Goal: Transaction & Acquisition: Purchase product/service

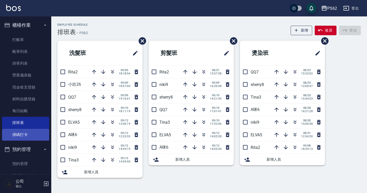
click at [17, 139] on link "掃碼打卡" at bounding box center [25, 135] width 47 height 12
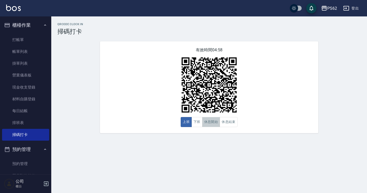
click at [214, 126] on button "休息開始" at bounding box center [211, 122] width 18 height 10
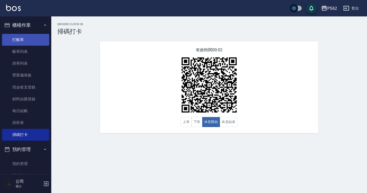
click at [29, 38] on link "打帳單" at bounding box center [25, 40] width 47 height 12
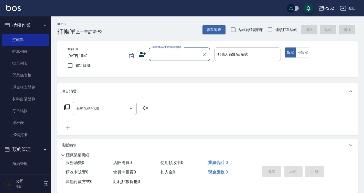
click at [140, 53] on icon at bounding box center [143, 54] width 8 height 8
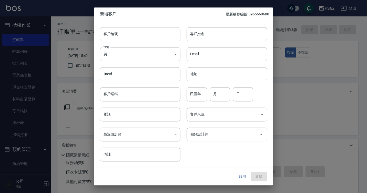
click at [136, 38] on input "客戶編號" at bounding box center [140, 34] width 80 height 14
click at [200, 38] on input "客戶姓名" at bounding box center [226, 34] width 80 height 14
type input "[PERSON_NAME]"
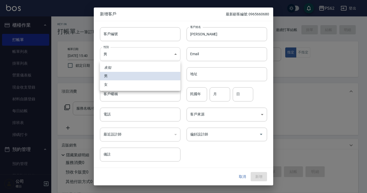
click at [140, 54] on body "PS62 登出 櫃檯作業 打帳單 帳單列表 掛單列表 營業儀表板 現金收支登錄 材料自購登錄 每日結帳 排班表 掃碼打卡 預約管理 預約管理 單日預約紀錄 單…" at bounding box center [183, 124] width 367 height 249
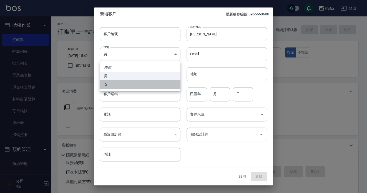
click at [127, 83] on li "女" at bounding box center [140, 84] width 80 height 8
type input "[DEMOGRAPHIC_DATA]"
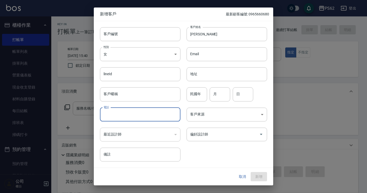
click at [128, 118] on input "電話" at bounding box center [140, 114] width 80 height 14
type input "0911716616"
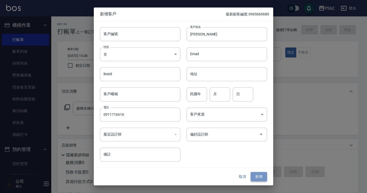
click at [252, 176] on button "新增" at bounding box center [258, 176] width 16 height 9
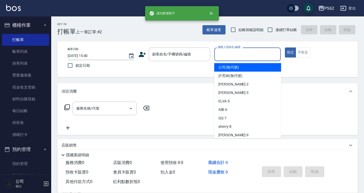
click at [252, 50] on input "服務人員姓名/編號" at bounding box center [248, 54] width 62 height 9
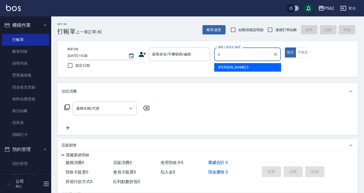
type input "[PERSON_NAME]-3"
type button "true"
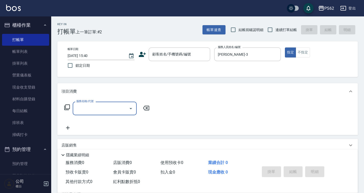
click at [308, 47] on div "帳單日期 [DATE] 15:40 鎖定日期 顧客姓名/手機號碼/編號 顧客姓名/手機號碼/編號 服務人員姓名/編號 [PERSON_NAME]-3 服務人員…" at bounding box center [207, 59] width 301 height 36
click at [302, 57] on button "不指定" at bounding box center [303, 52] width 14 height 10
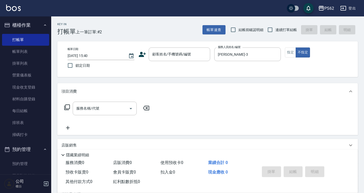
click at [64, 107] on icon at bounding box center [67, 107] width 6 height 6
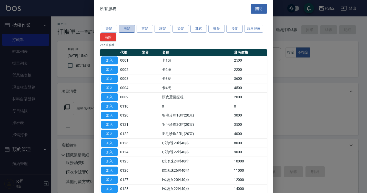
click at [122, 28] on button "洗髮" at bounding box center [127, 29] width 16 height 8
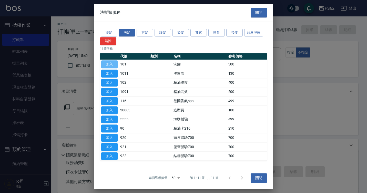
click at [113, 63] on button "加入" at bounding box center [109, 64] width 16 height 8
type input "洗髮(101)"
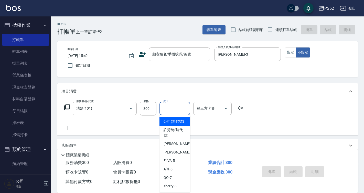
click at [174, 107] on input "洗-1" at bounding box center [175, 108] width 26 height 9
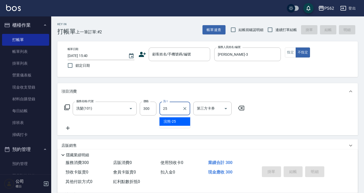
type input "浣熊-25"
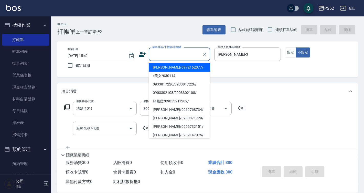
click at [178, 55] on input "顧客姓名/手機號碼/編號" at bounding box center [175, 54] width 49 height 9
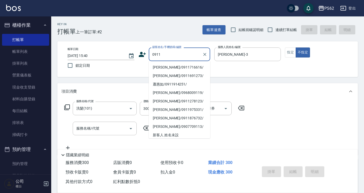
click at [179, 63] on ul "[PERSON_NAME]/0911716616/ [PERSON_NAME]/0911691273/ [PERSON_NAME]/0911914251/ […" at bounding box center [179, 99] width 61 height 77
click at [174, 65] on li "[PERSON_NAME]/0911716616/" at bounding box center [179, 67] width 61 height 8
type input "[PERSON_NAME]/0911716616/"
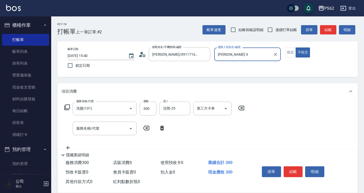
click at [166, 128] on icon at bounding box center [162, 128] width 13 height 6
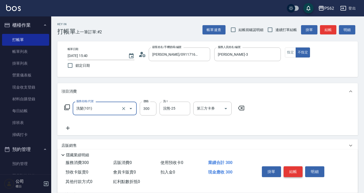
click at [297, 170] on button "結帳" at bounding box center [293, 171] width 19 height 11
